Goal: Task Accomplishment & Management: Manage account settings

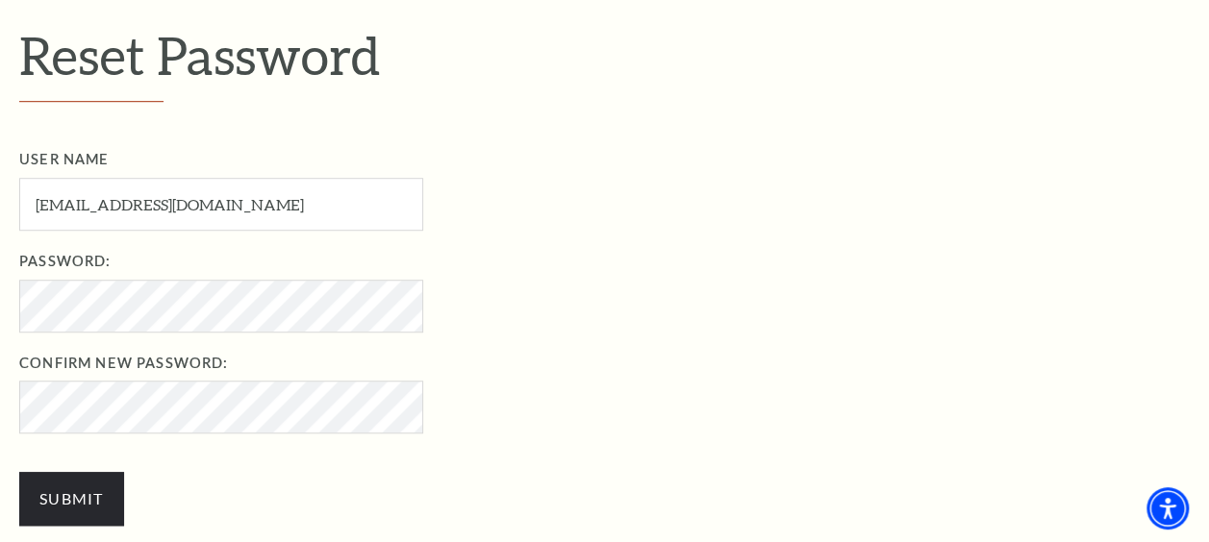
scroll to position [577, 0]
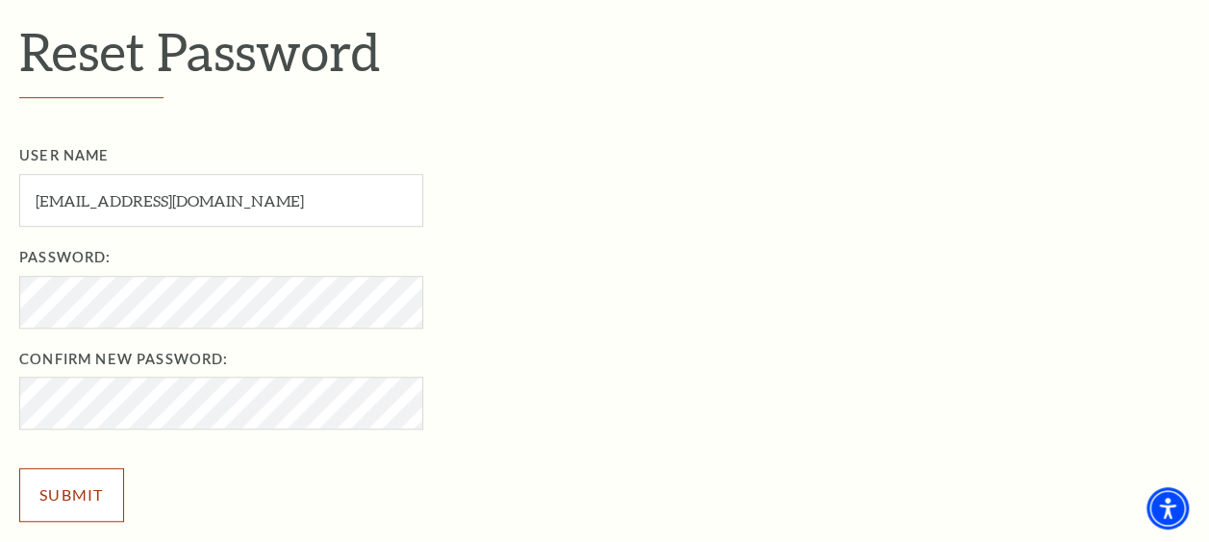
click at [58, 489] on input "Submit" at bounding box center [71, 495] width 105 height 54
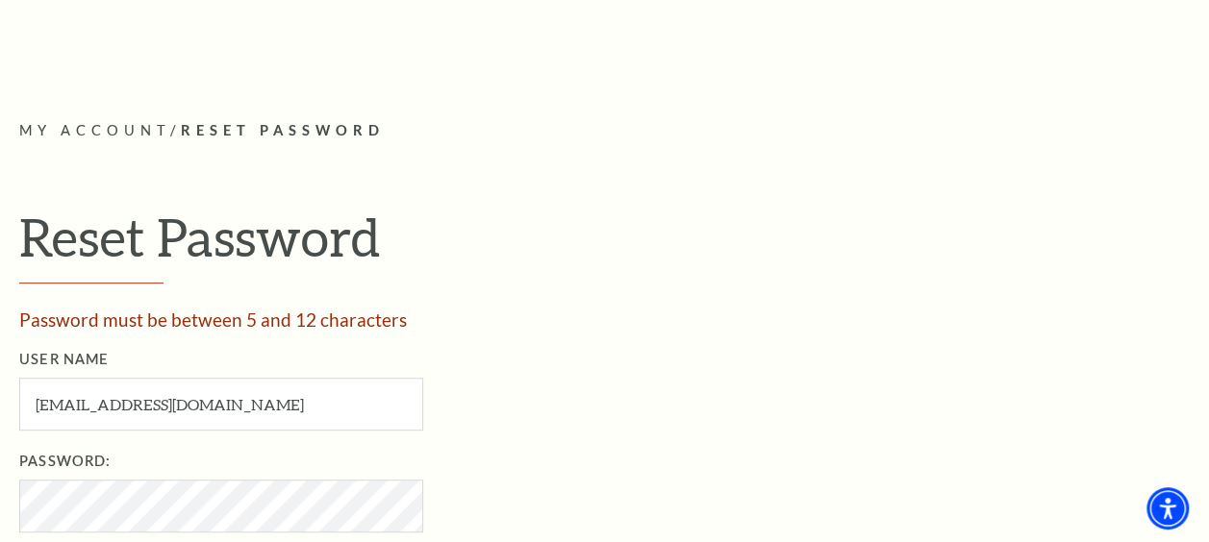
scroll to position [577, 0]
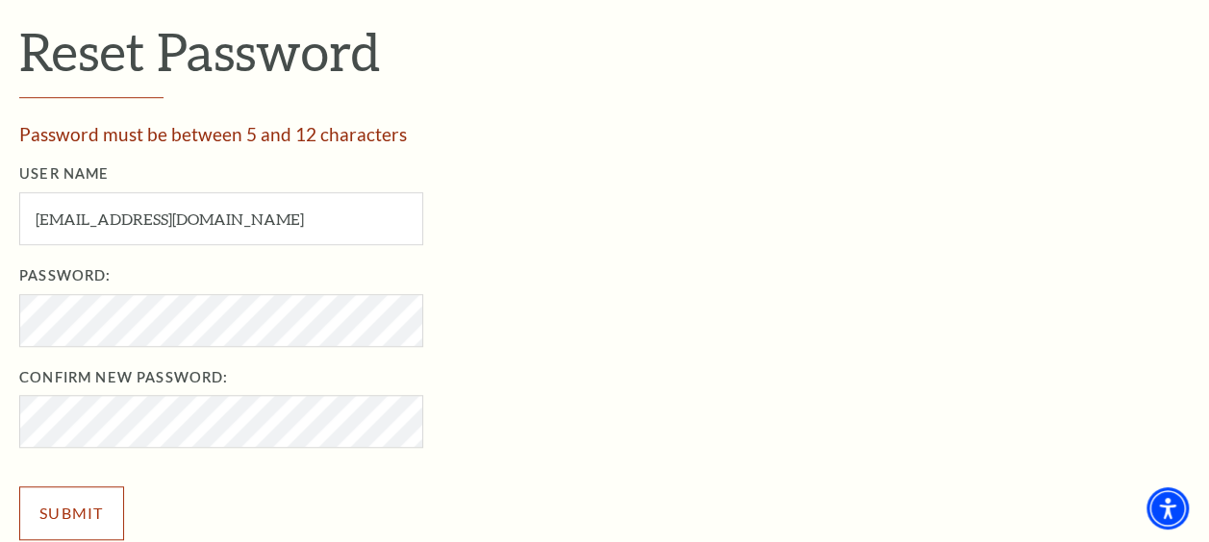
click at [64, 511] on input "Submit" at bounding box center [71, 514] width 105 height 54
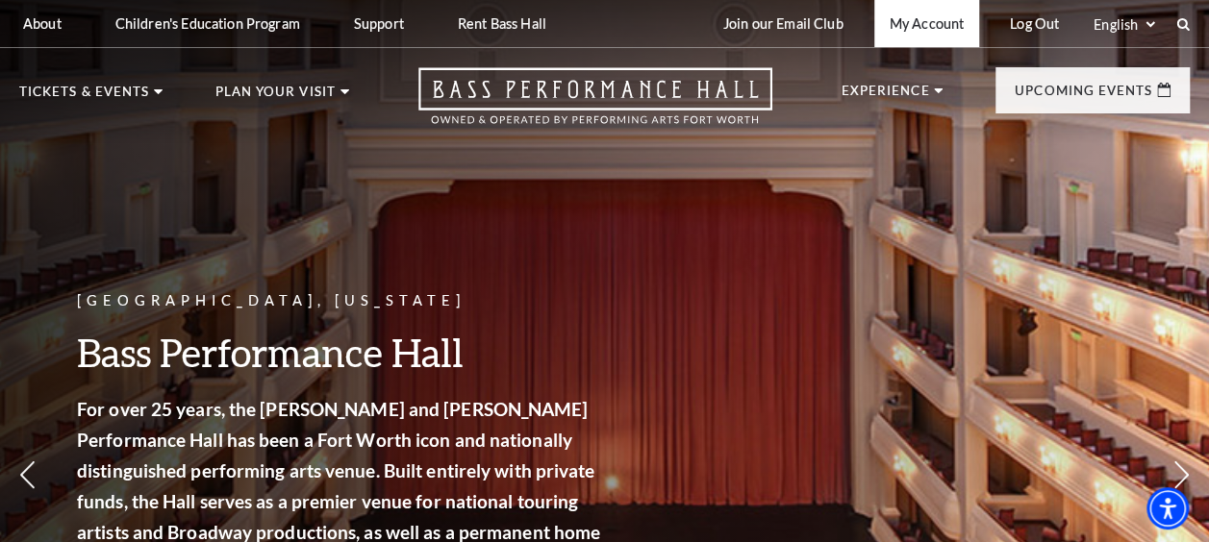
click at [921, 23] on link "My Account" at bounding box center [926, 23] width 105 height 47
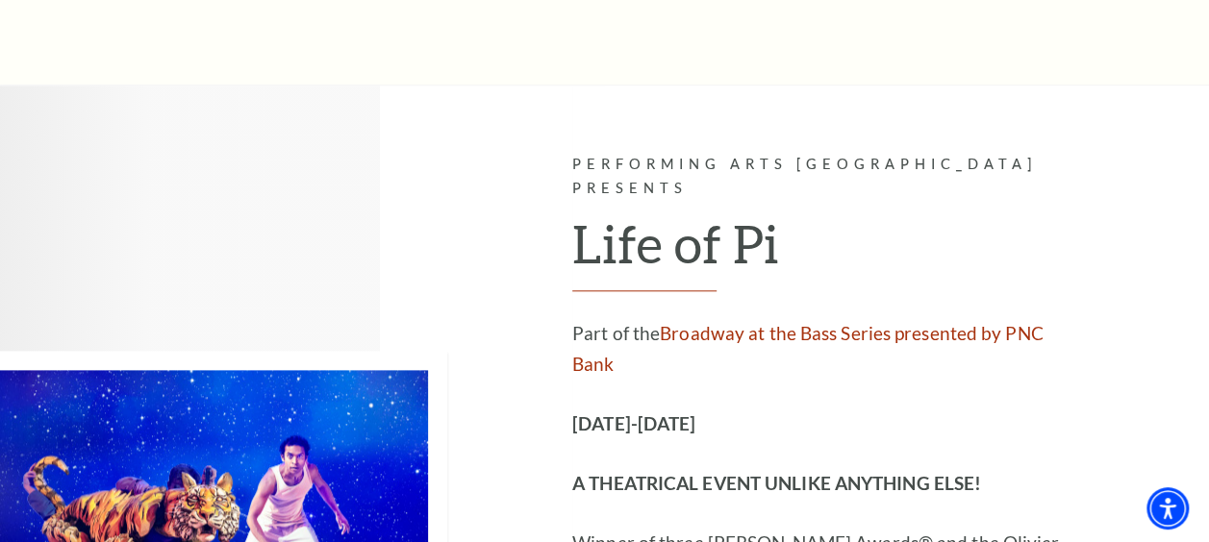
scroll to position [865, 0]
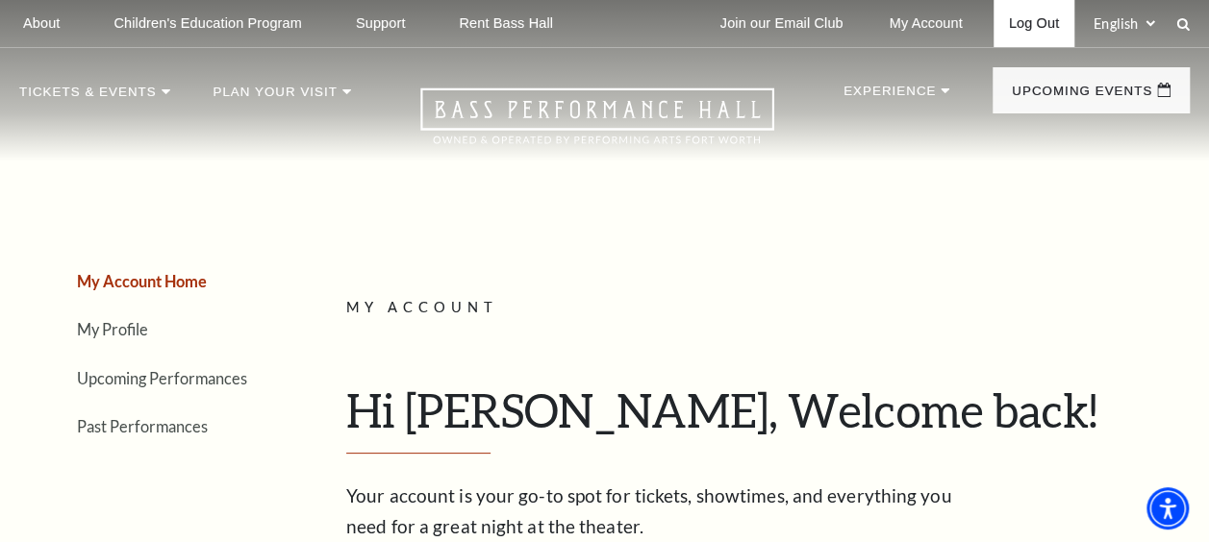
click at [1049, 28] on link "Log Out" at bounding box center [1033, 23] width 81 height 47
